Goal: Task Accomplishment & Management: Manage account settings

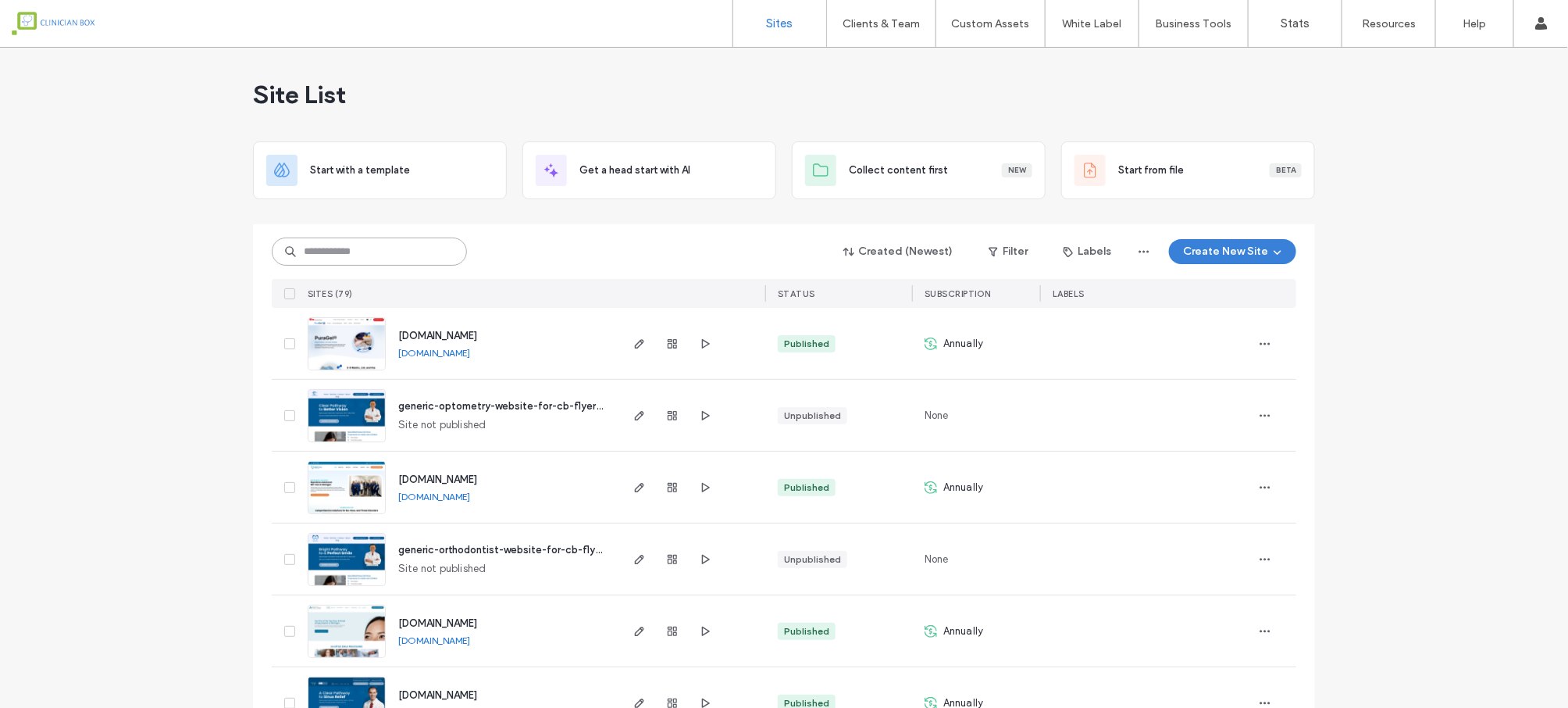
click at [394, 243] on input at bounding box center [369, 252] width 195 height 28
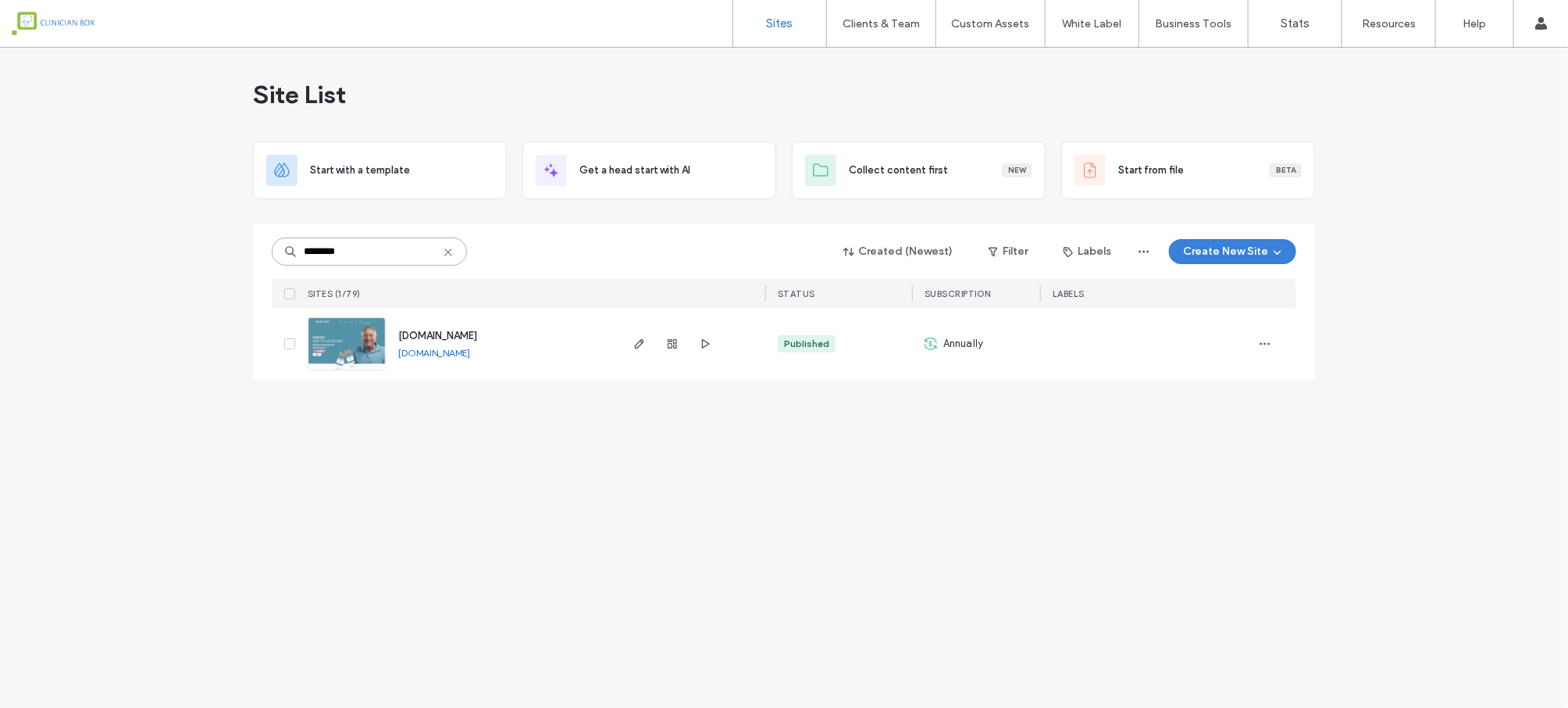
type input "********"
click at [440, 336] on span "[DOMAIN_NAME]" at bounding box center [438, 336] width 79 height 12
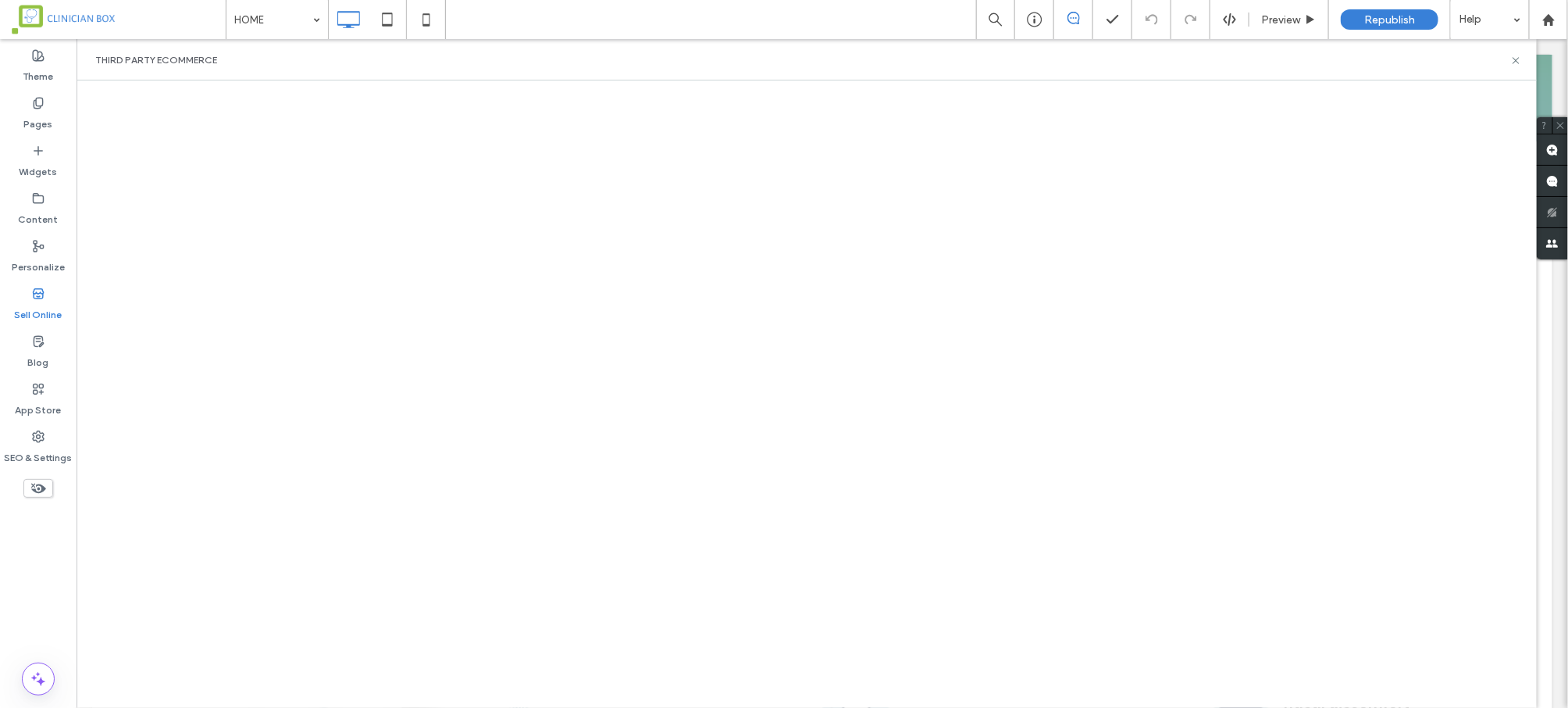
click at [508, 55] on div "Third Party eCommerce" at bounding box center [807, 60] width 1423 height 13
click at [32, 441] on icon at bounding box center [38, 437] width 13 height 13
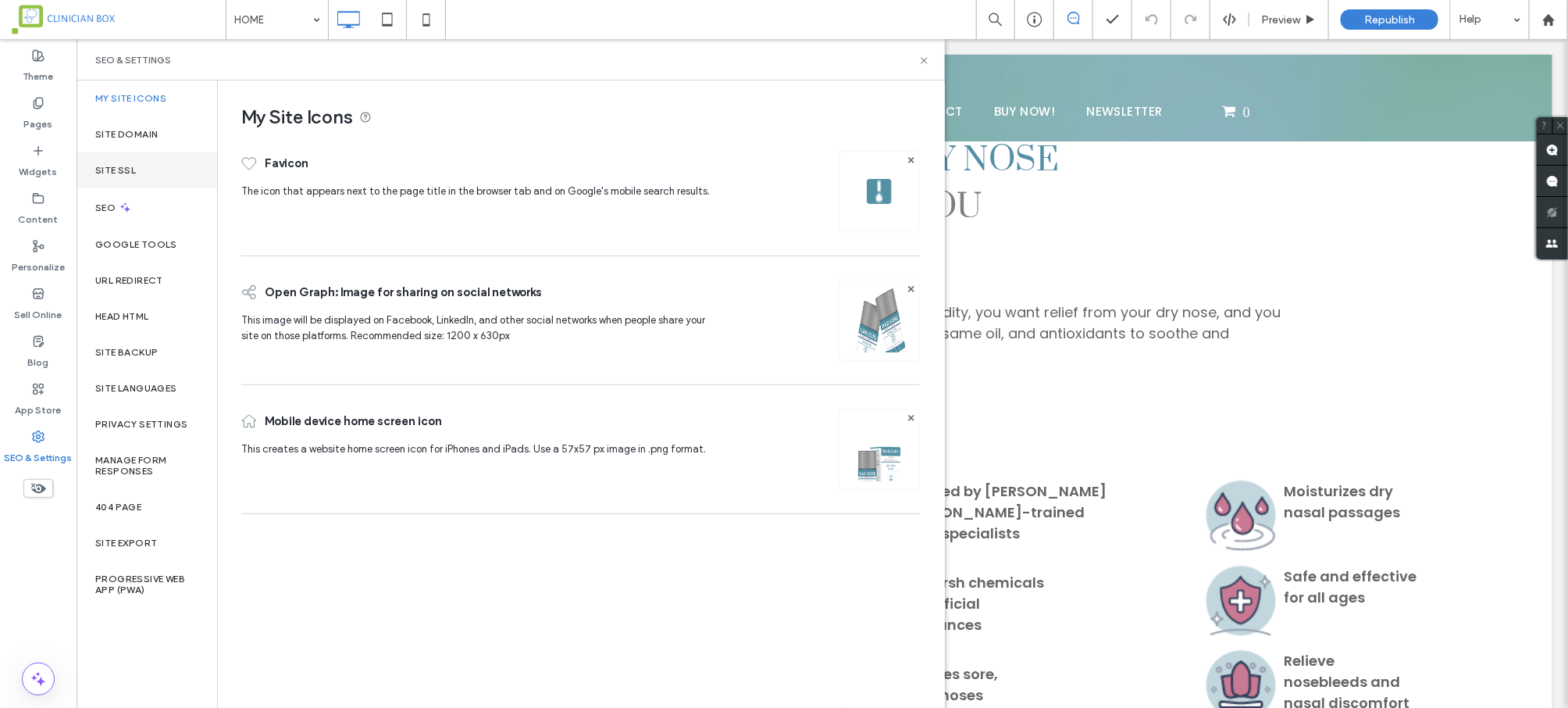
click at [115, 177] on div "Site SSL" at bounding box center [146, 171] width 140 height 36
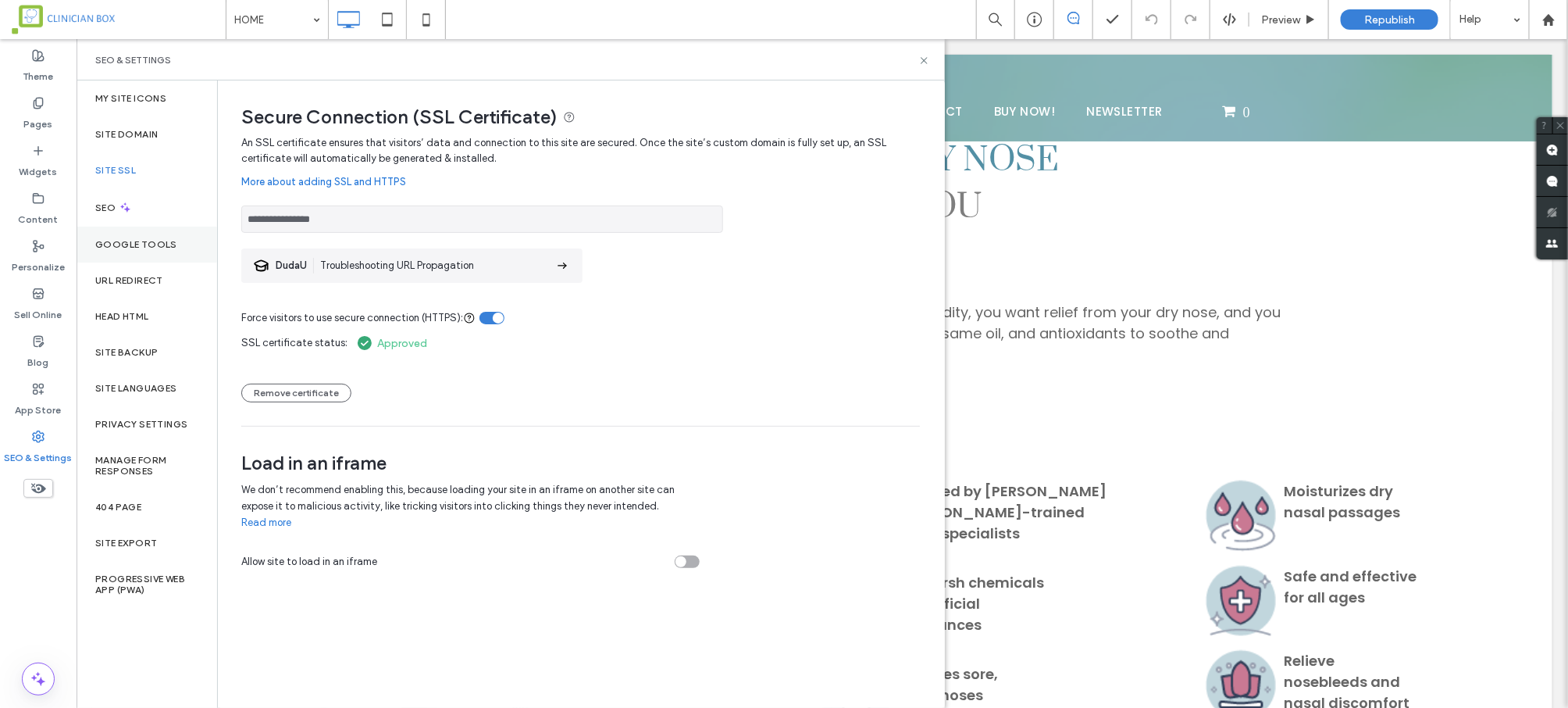
click at [138, 248] on label "Google Tools" at bounding box center [136, 245] width 82 height 11
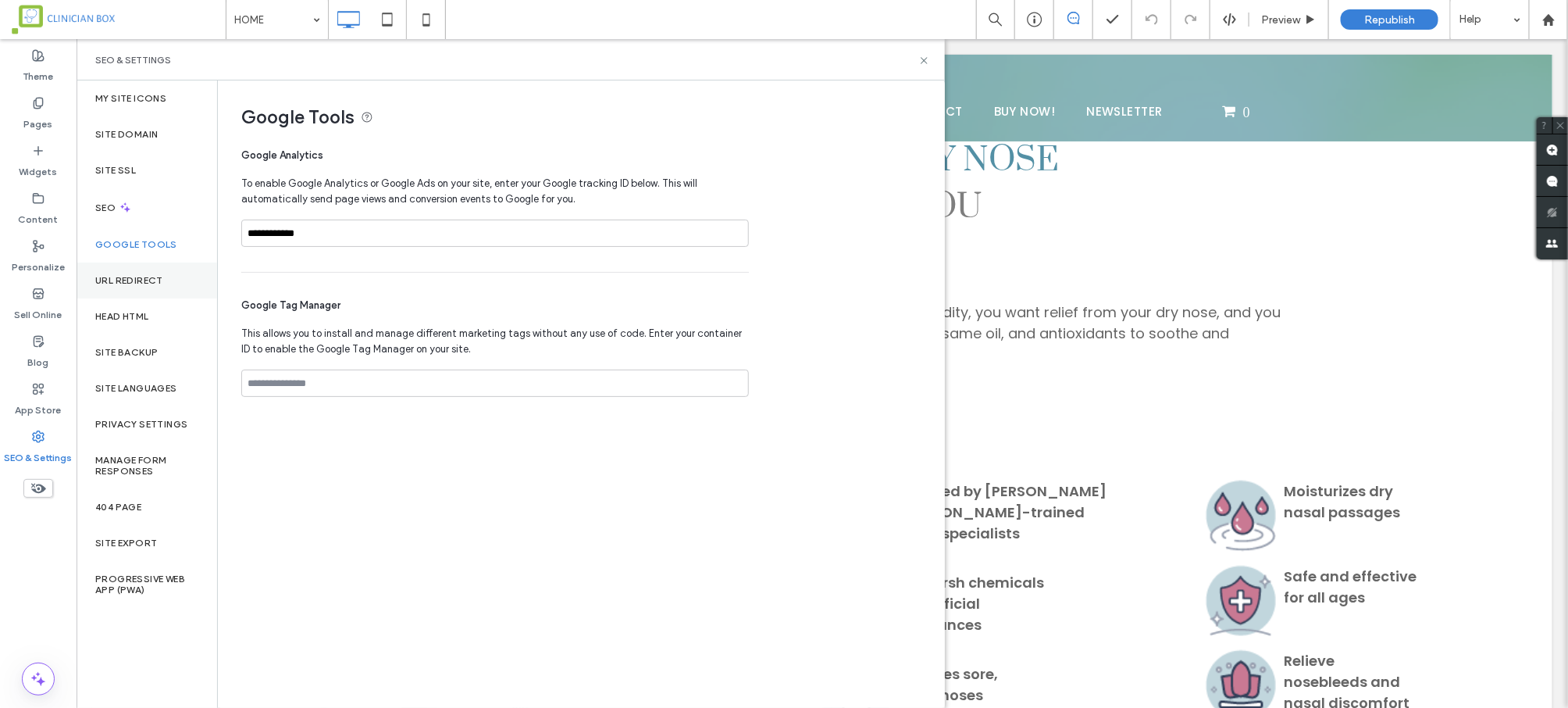
click at [135, 278] on label "URL Redirect" at bounding box center [129, 280] width 68 height 11
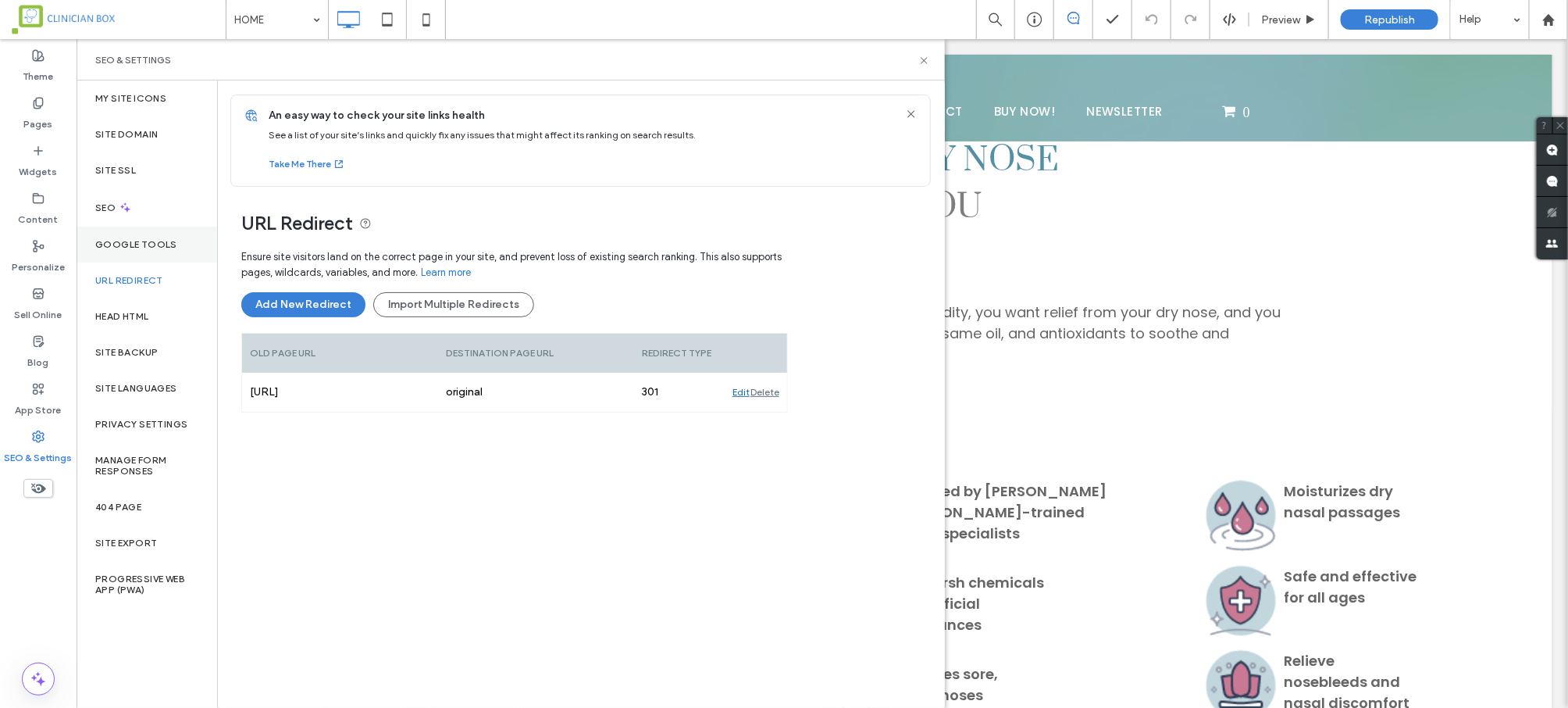
click at [150, 227] on div "Google Tools" at bounding box center [146, 245] width 140 height 36
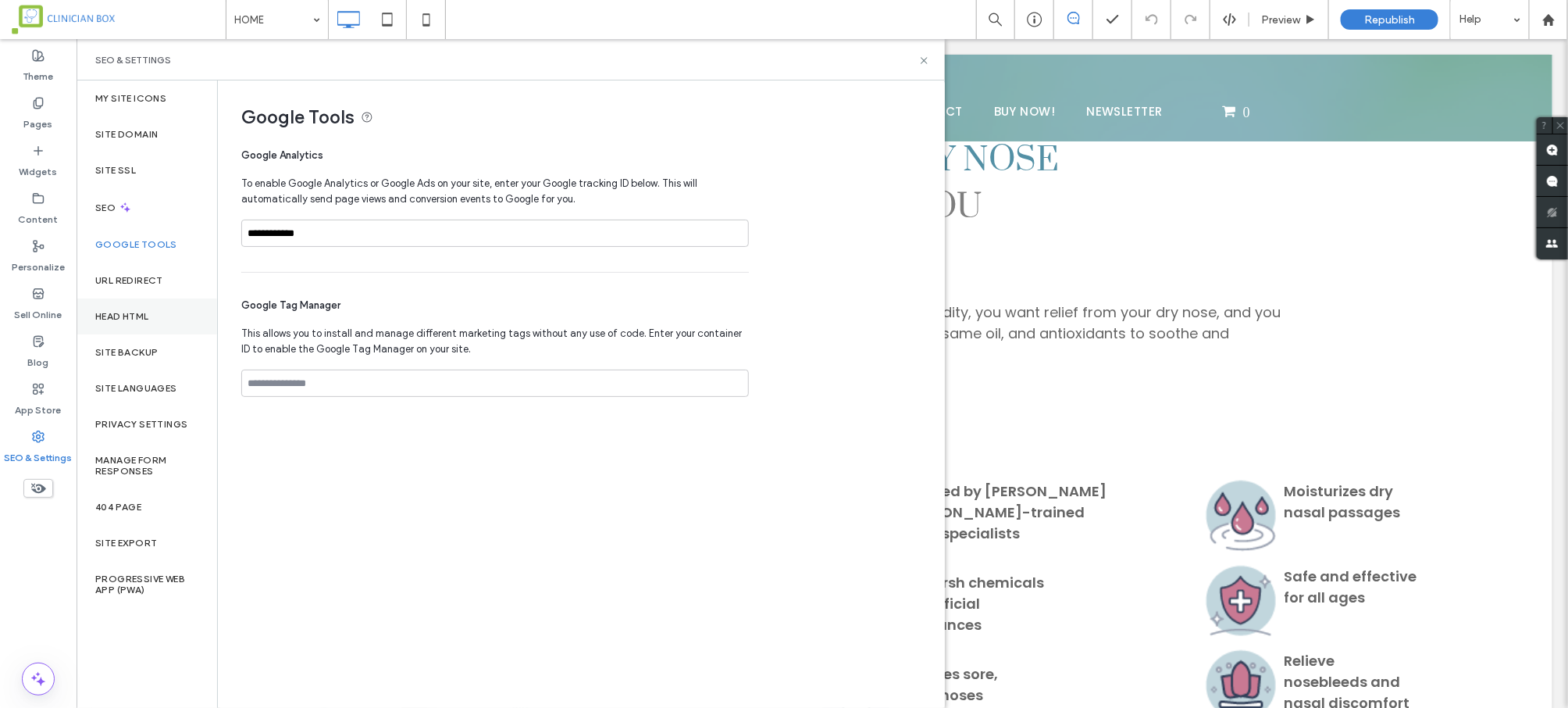
click at [117, 314] on label "Head HTML" at bounding box center [122, 316] width 54 height 11
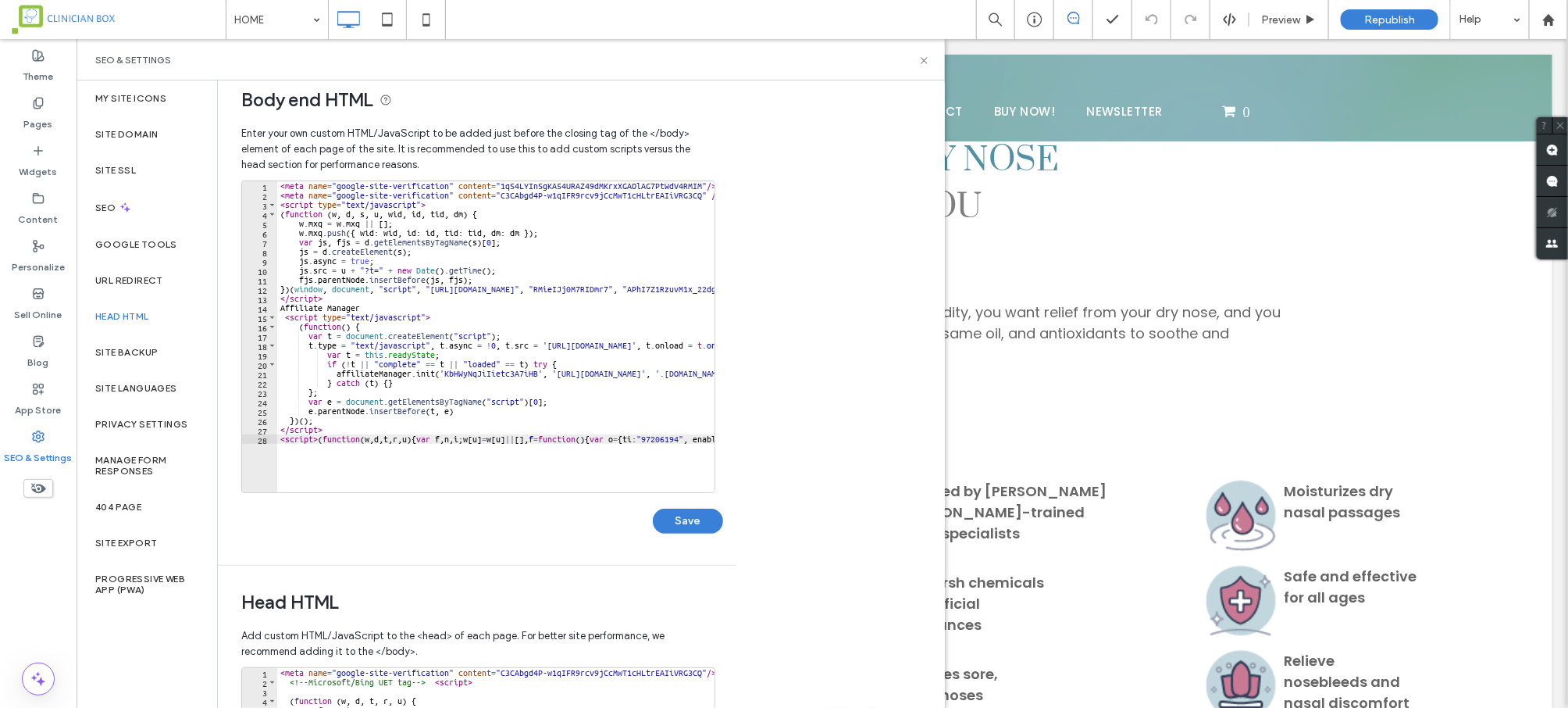
scroll to position [363, 0]
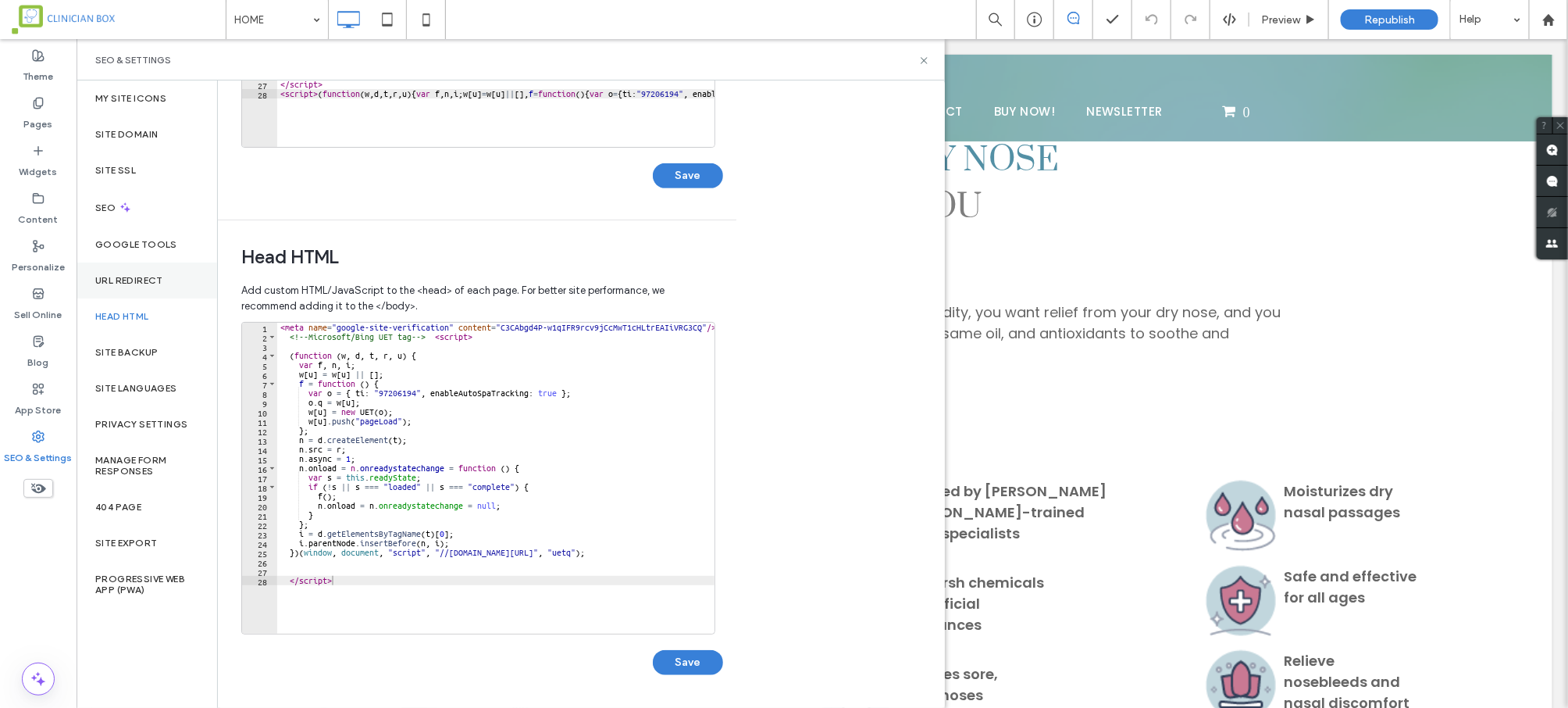
click at [134, 272] on div "URL Redirect" at bounding box center [146, 281] width 140 height 36
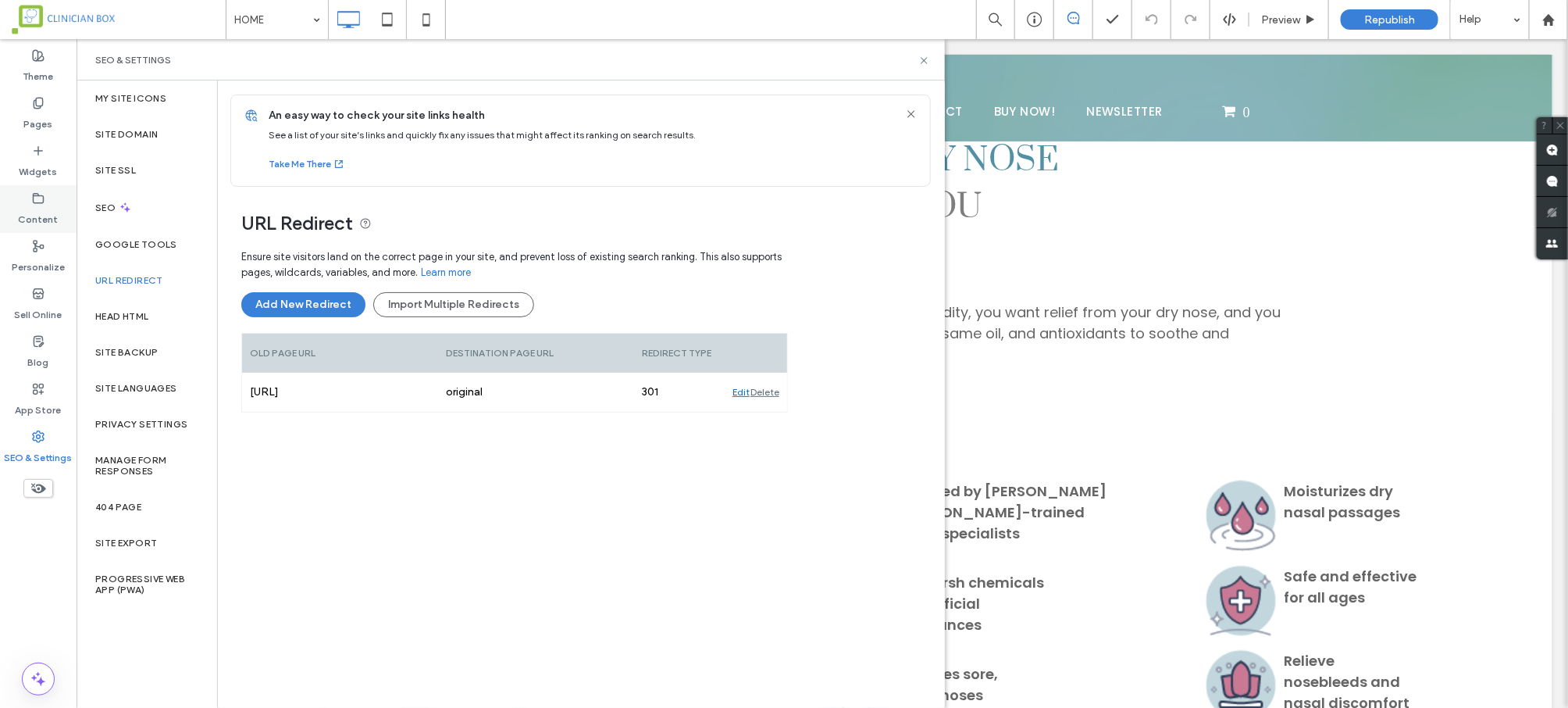
click at [40, 200] on icon at bounding box center [38, 198] width 13 height 13
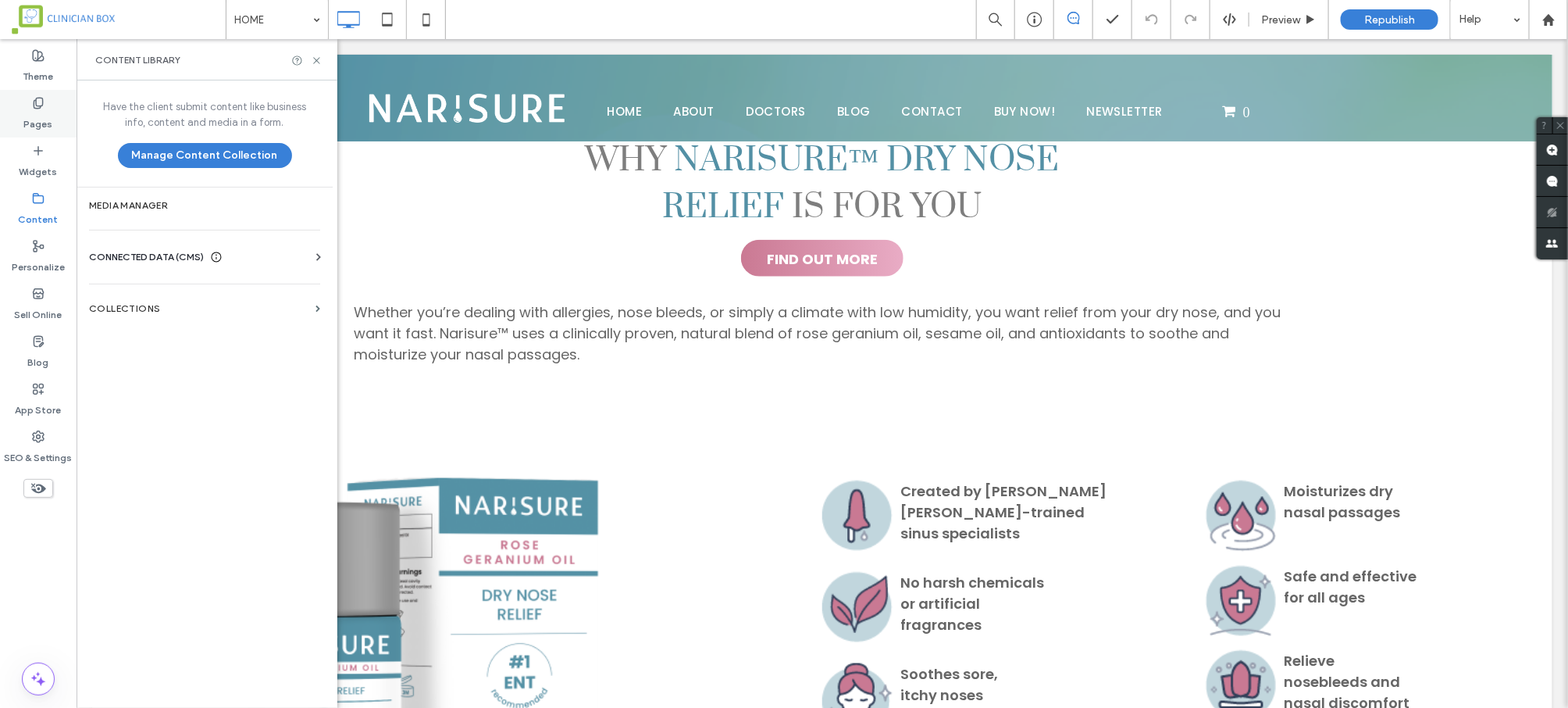
click at [44, 112] on label "Pages" at bounding box center [39, 120] width 29 height 22
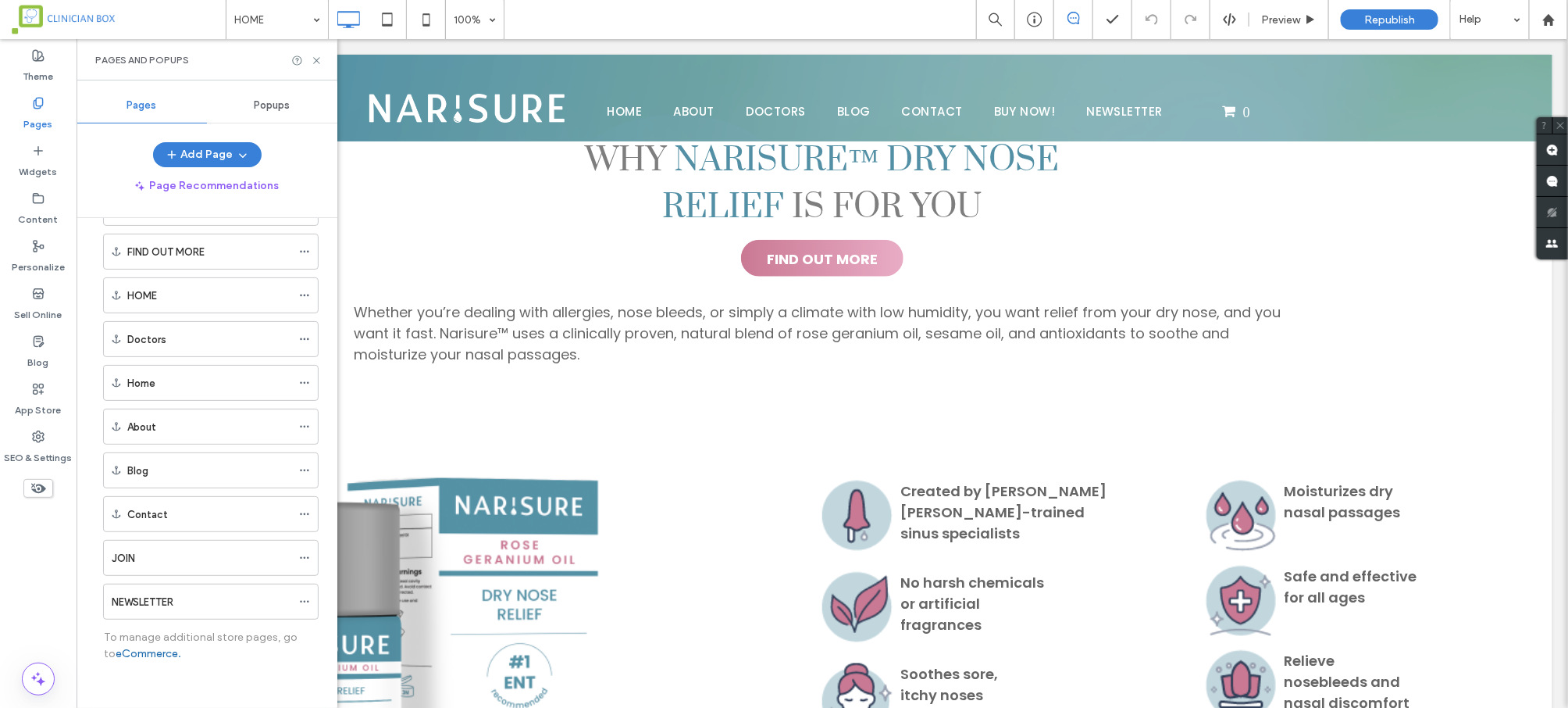
scroll to position [357, 0]
click at [34, 498] on div at bounding box center [38, 488] width 77 height 34
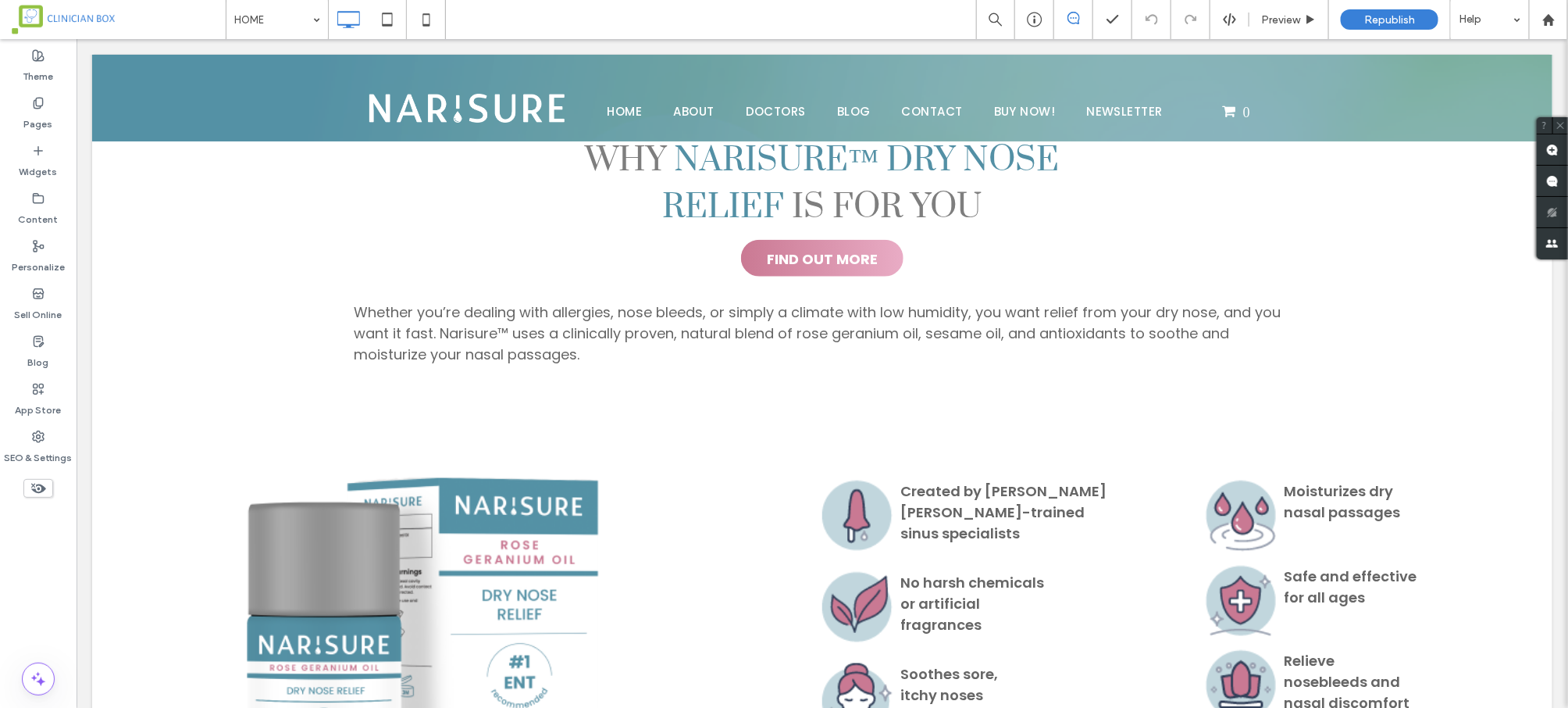
click at [34, 498] on div at bounding box center [38, 488] width 77 height 34
click at [39, 487] on icon at bounding box center [38, 488] width 17 height 17
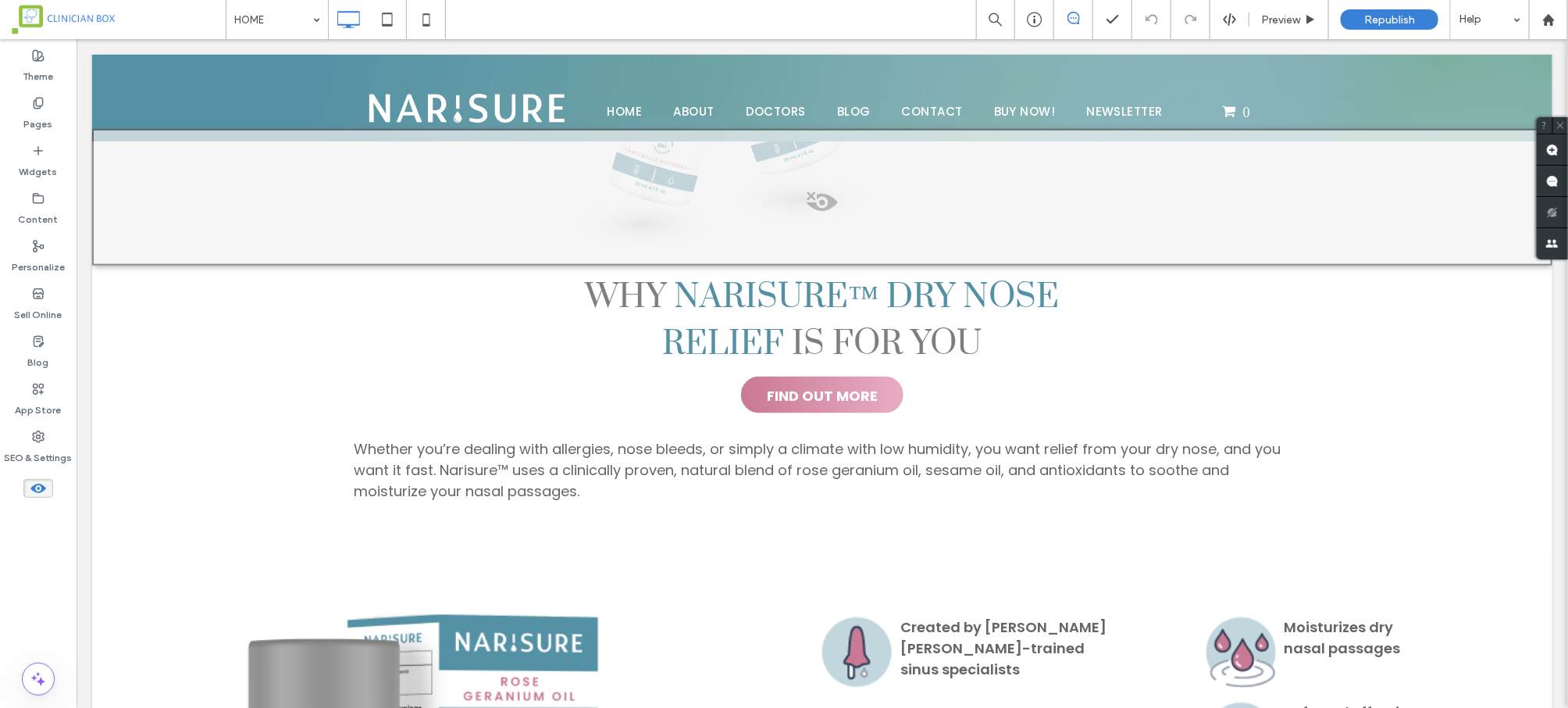
click at [39, 487] on icon at bounding box center [38, 488] width 17 height 17
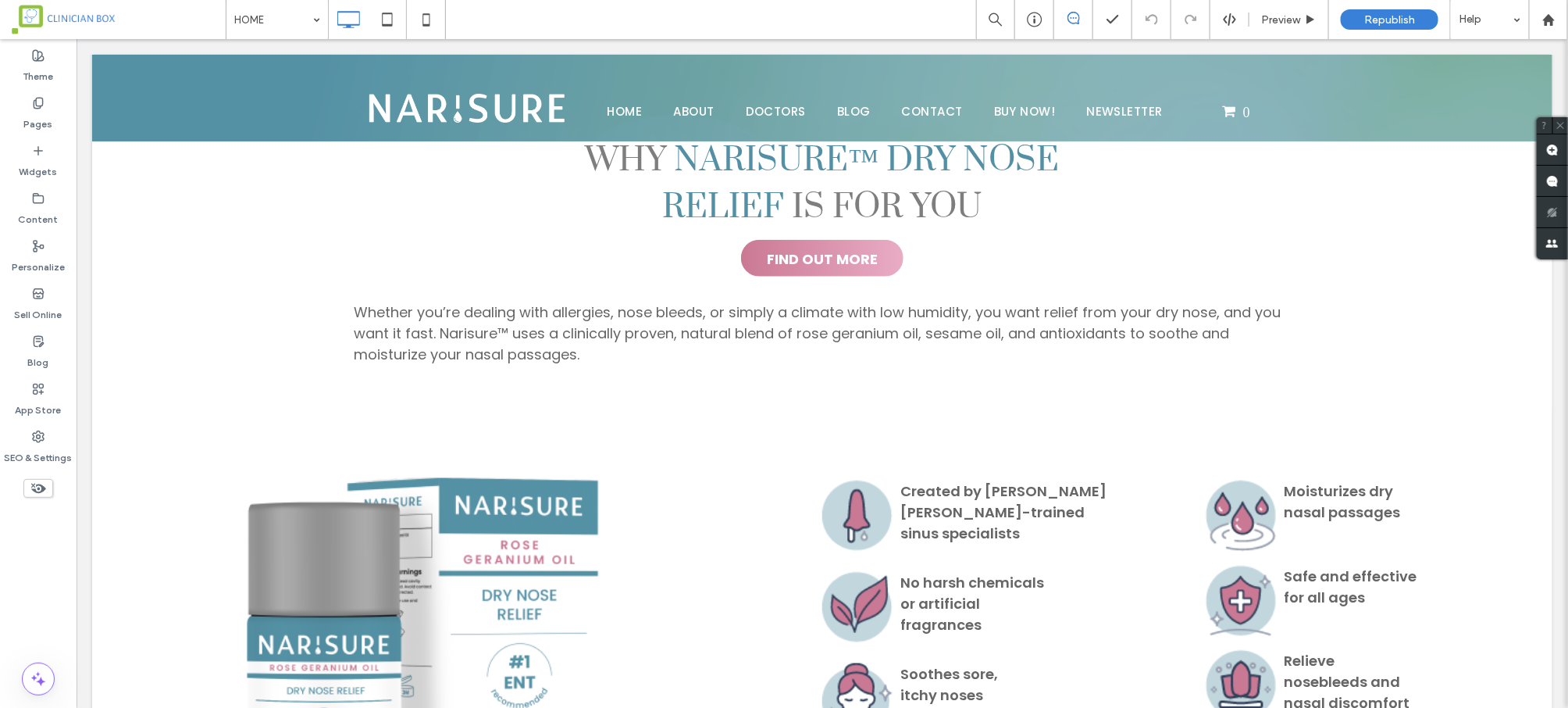
click at [39, 487] on icon at bounding box center [38, 488] width 17 height 17
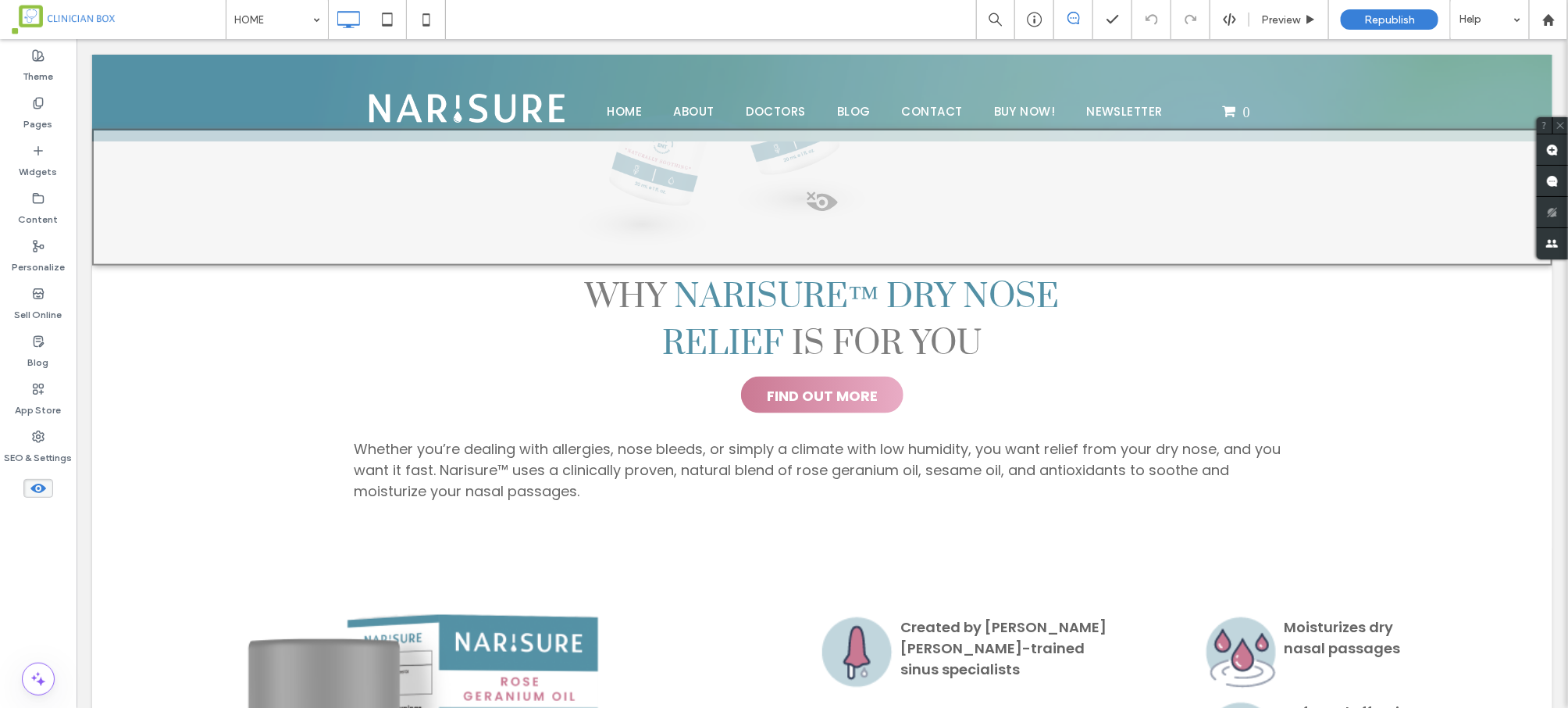
click at [39, 487] on icon at bounding box center [38, 488] width 17 height 17
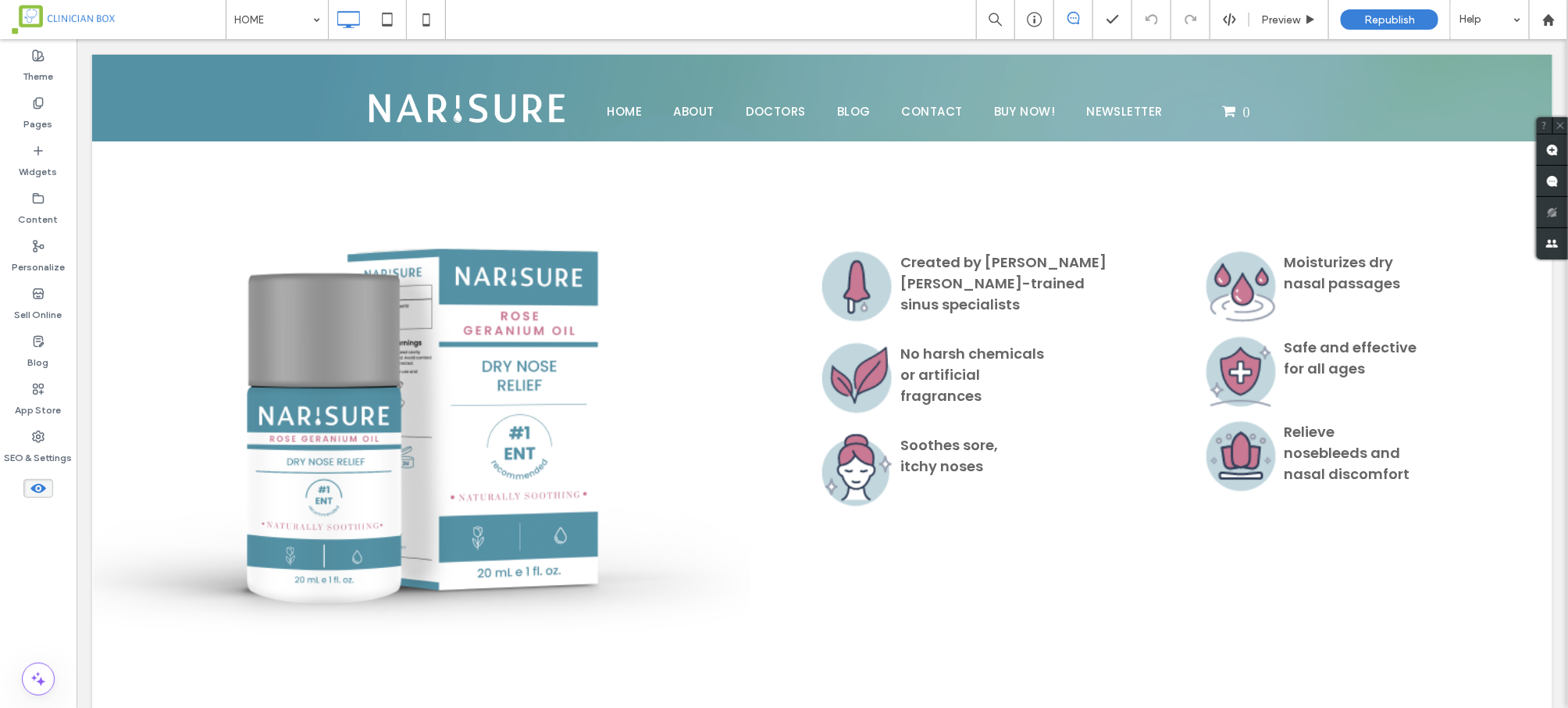
scroll to position [718, 0]
